Goal: Transaction & Acquisition: Purchase product/service

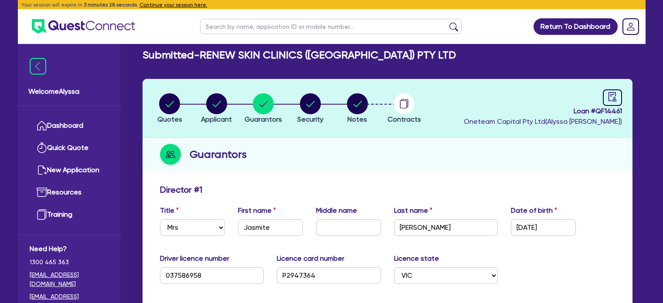
select select "MRS"
select select "VIC"
select select "MARRIED"
select select "PROPERTY"
click at [157, 3] on button "Continue your session here." at bounding box center [173, 5] width 68 height 8
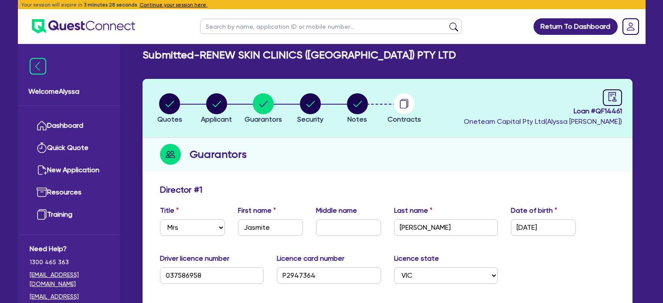
scroll to position [214, 0]
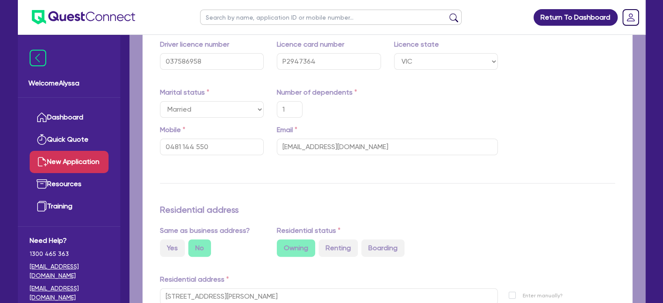
type input "1"
type input "0481 144 550"
type input "890,000"
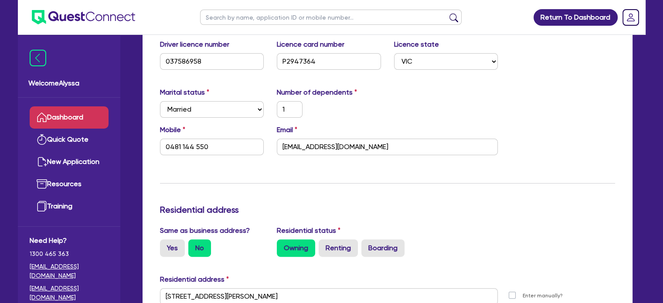
click at [78, 109] on link "Dashboard" at bounding box center [69, 117] width 79 height 22
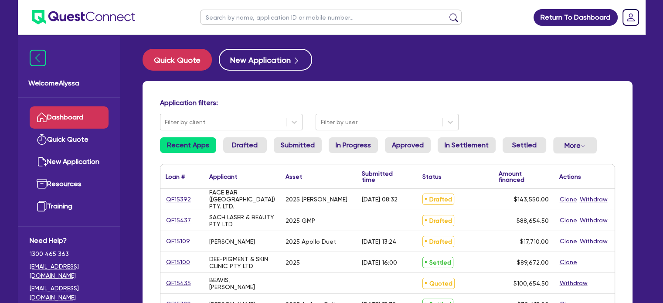
click at [227, 16] on input "text" at bounding box center [330, 17] width 261 height 15
type input "[PERSON_NAME]"
click at [447, 13] on button "submit" at bounding box center [454, 19] width 14 height 12
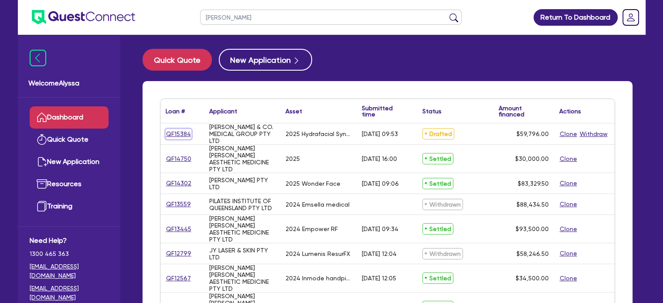
click at [183, 133] on link "QF15384" at bounding box center [179, 134] width 26 height 10
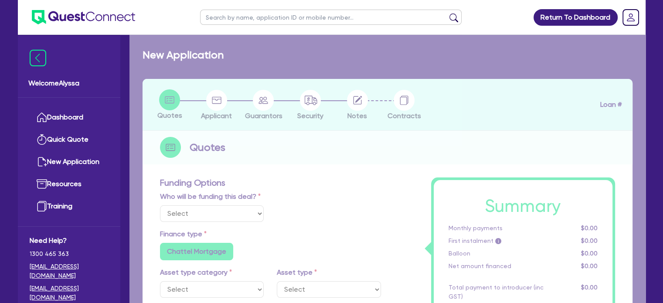
select select "Other"
select select "TERTIARY_ASSETS"
type input "2025"
type input "59,796"
type input "4"
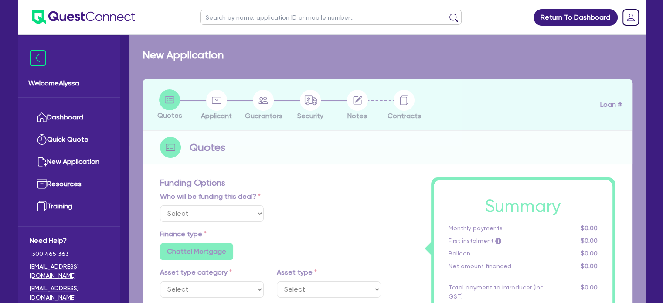
type input "2,391.84"
type input "10.5"
type input "350"
radio input "false"
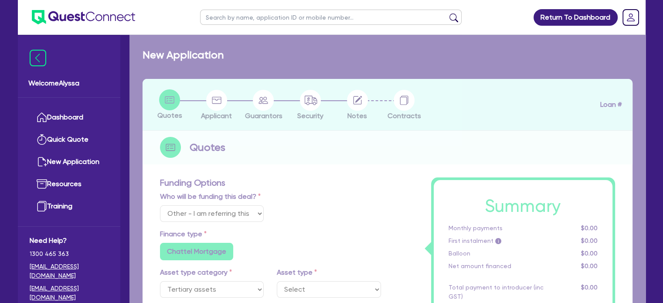
select select "BEAUTY_EQUIPMENT"
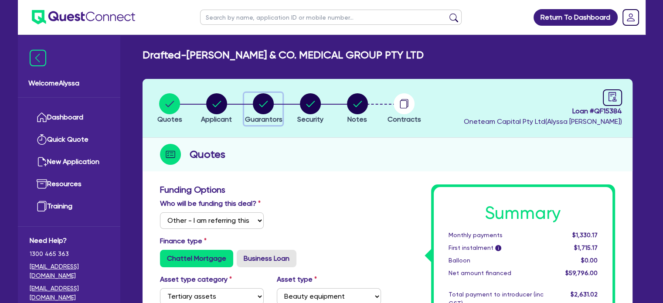
click at [267, 111] on circle "button" at bounding box center [263, 103] width 21 height 21
select select "DR"
select select "QLD"
select select "SINGLE"
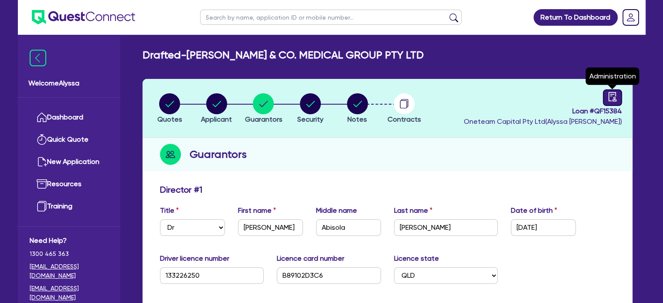
click at [613, 96] on icon "audit" at bounding box center [612, 97] width 10 height 10
select select "DRAFTED_AMENDED"
select select "Other"
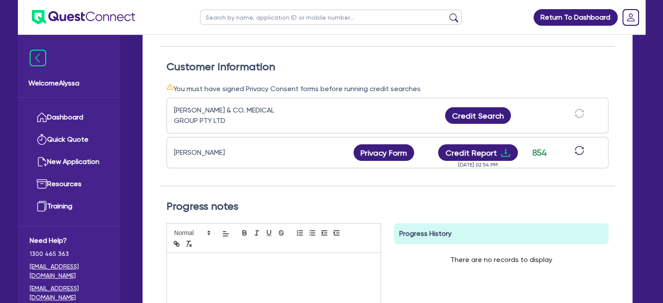
scroll to position [237, 0]
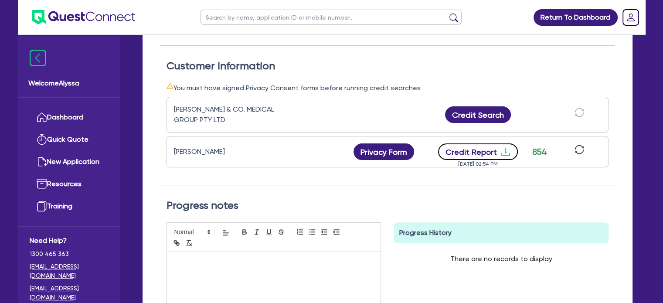
click at [491, 149] on button "Credit Report" at bounding box center [478, 151] width 80 height 17
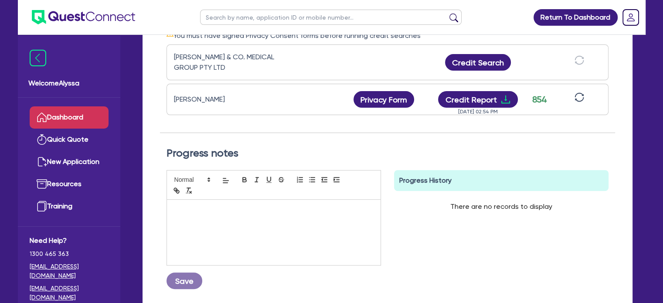
click at [73, 116] on link "Dashboard" at bounding box center [69, 117] width 79 height 22
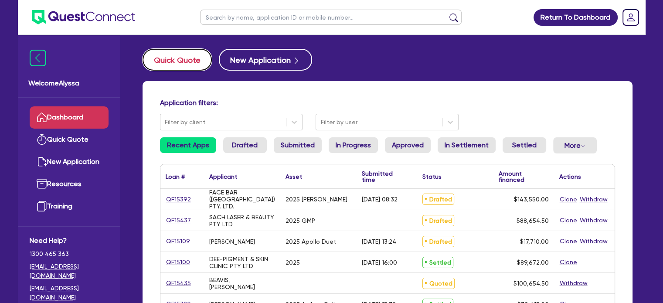
click at [167, 65] on button "Quick Quote" at bounding box center [176, 60] width 69 height 22
select select "Other"
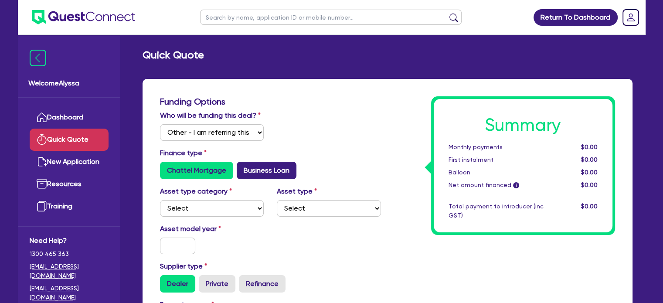
click at [252, 167] on label "Business Loan" at bounding box center [267, 170] width 60 height 17
click at [242, 167] on input "Business Loan" at bounding box center [240, 165] width 6 height 6
radio input "true"
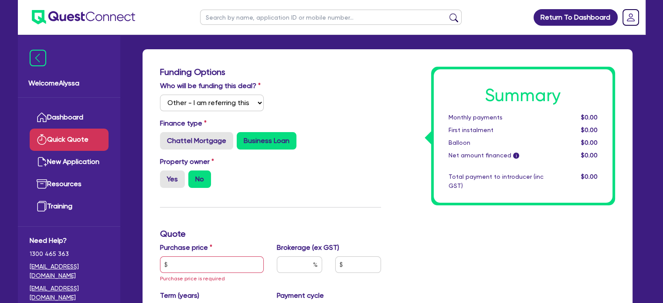
scroll to position [31, 0]
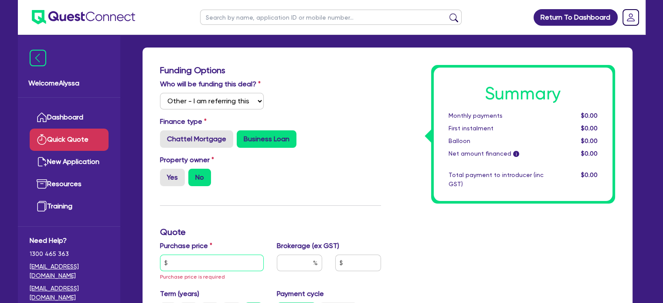
click at [175, 266] on input "text" at bounding box center [212, 262] width 104 height 17
type input "171,600"
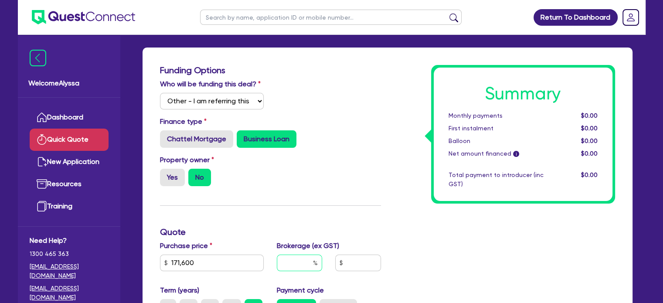
click at [289, 256] on input "text" at bounding box center [299, 262] width 45 height 17
type input "4"
click at [183, 141] on label "Chattel Mortgage" at bounding box center [196, 138] width 73 height 17
click at [166, 136] on input "Chattel Mortgage" at bounding box center [163, 133] width 6 height 6
radio input "true"
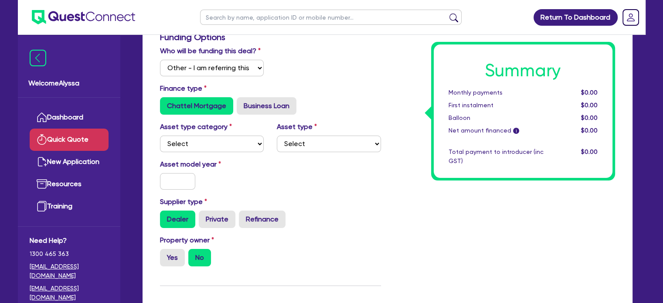
scroll to position [65, 0]
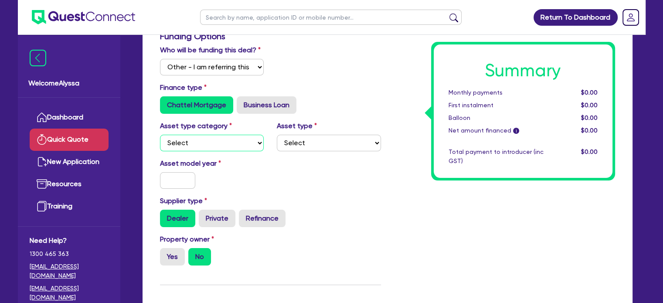
click at [183, 141] on select "Select Cars and light trucks Primary assets Secondary assets Tertiary assets" at bounding box center [212, 143] width 104 height 17
select select "TERTIARY_ASSETS"
click at [160, 135] on select "Select Cars and light trucks Primary assets Secondary assets Tertiary assets" at bounding box center [212, 143] width 104 height 17
click at [317, 142] on select "Select Beauty equipment IT equipment IT software Watercraft Other" at bounding box center [329, 143] width 104 height 17
select select "BEAUTY_EQUIPMENT"
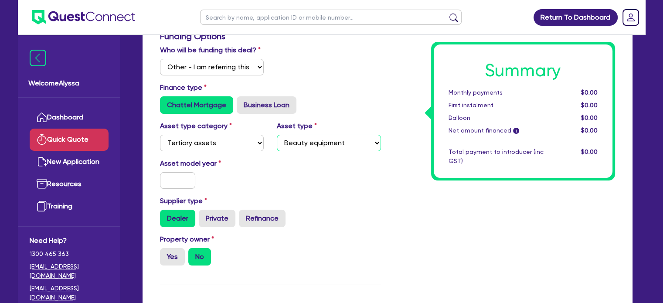
click at [277, 135] on select "Select Beauty equipment IT equipment IT software Watercraft Other" at bounding box center [329, 143] width 104 height 17
click at [184, 186] on input "text" at bounding box center [178, 180] width 36 height 17
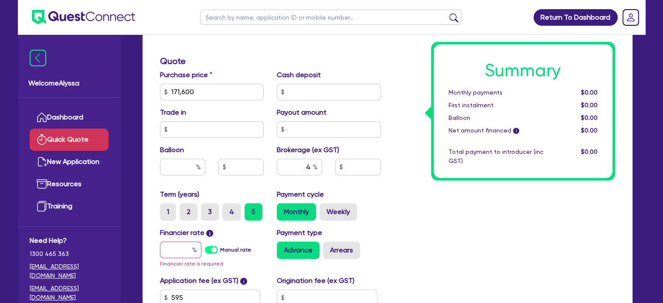
scroll to position [322, 0]
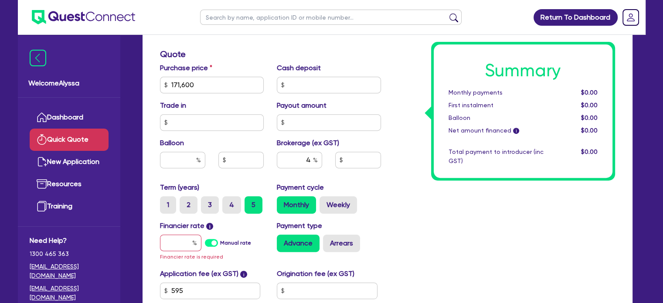
type input "2025"
click at [291, 80] on input "text" at bounding box center [329, 85] width 104 height 17
type input "34,320"
click at [180, 242] on input "text" at bounding box center [180, 242] width 41 height 17
type input "1"
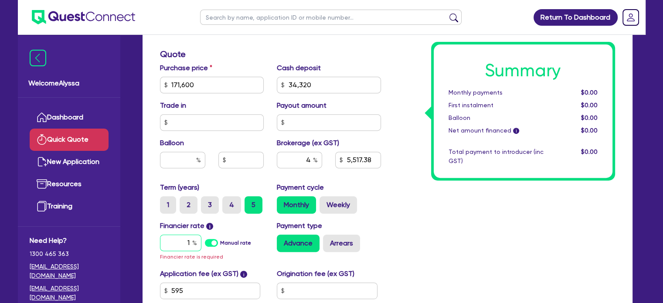
type input "5,517.38"
type input "10"
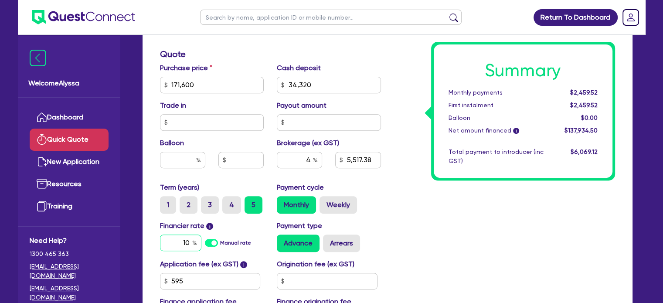
type input "5,517.38"
type input "1"
type input "5,517.38"
type input "1"
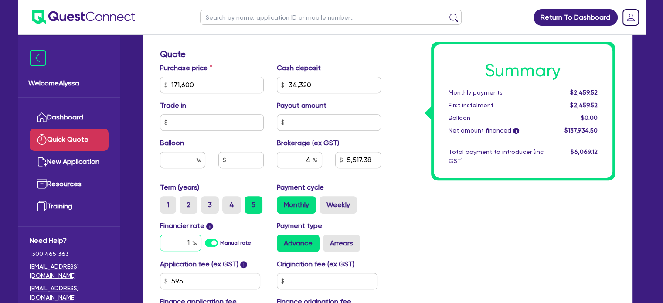
type input "5,517.38"
type input "10"
click at [444, 202] on div "Summary Monthly payments $2,459.52 First instalment $2,459.52 Balloon $0.00 Net…" at bounding box center [504, 54] width 234 height 561
type input "5,517.38"
click at [312, 164] on input "4" at bounding box center [299, 160] width 45 height 17
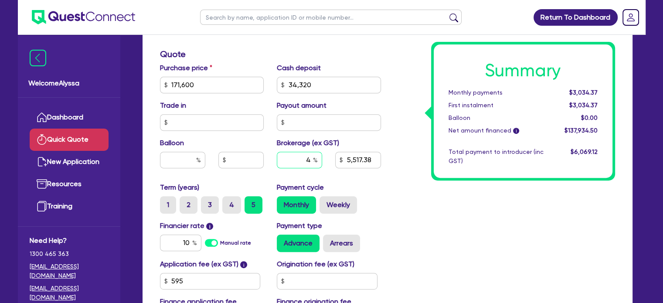
click at [312, 164] on input "4" at bounding box center [299, 160] width 45 height 17
type input "5"
type input "5,517.38"
type input "5"
click at [427, 245] on div "Summary Monthly payments $3,034.37 First instalment $3,034.37 Balloon $0.00 Net…" at bounding box center [504, 54] width 234 height 561
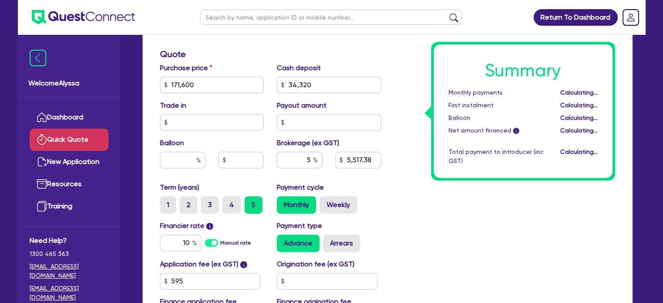
type input "6,896.73"
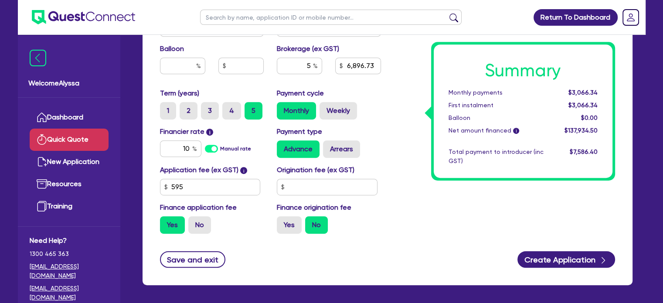
scroll to position [417, 0]
